Goal: Task Accomplishment & Management: Complete application form

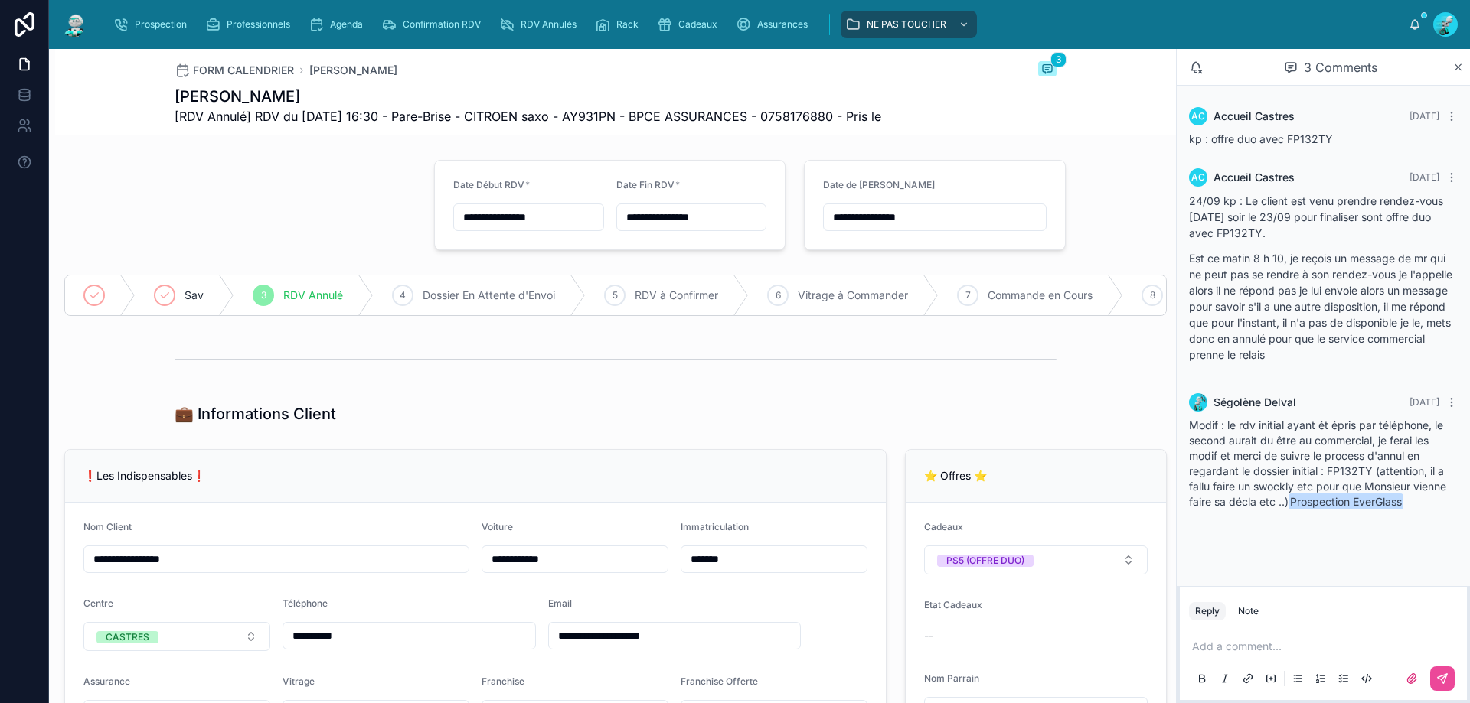
click at [1215, 648] on div "Add a comment..." at bounding box center [1323, 662] width 269 height 64
click at [1212, 644] on p at bounding box center [1326, 646] width 269 height 15
click at [1442, 677] on icon at bounding box center [1442, 679] width 12 height 12
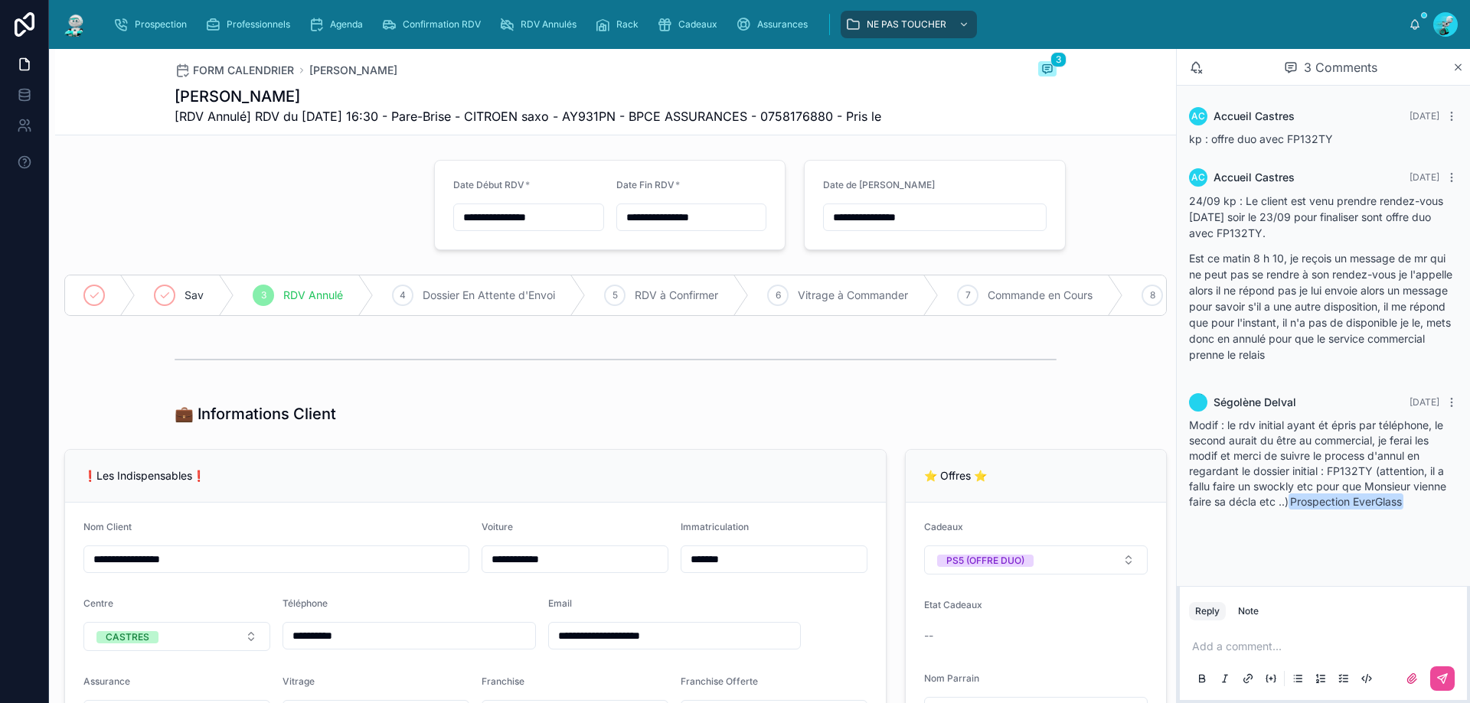
scroll to position [306, 0]
